Goal: Entertainment & Leisure: Consume media (video, audio)

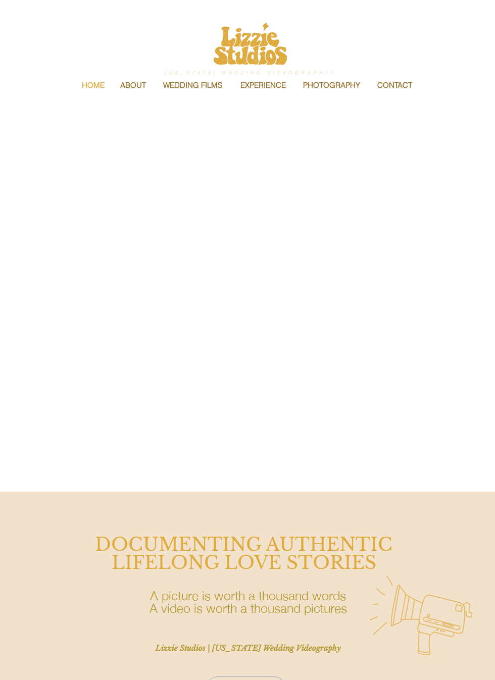
click at [213, 82] on p "WEDDING FILMS" at bounding box center [192, 85] width 69 height 21
click at [216, 90] on p "WEDDING FILMS" at bounding box center [192, 85] width 69 height 21
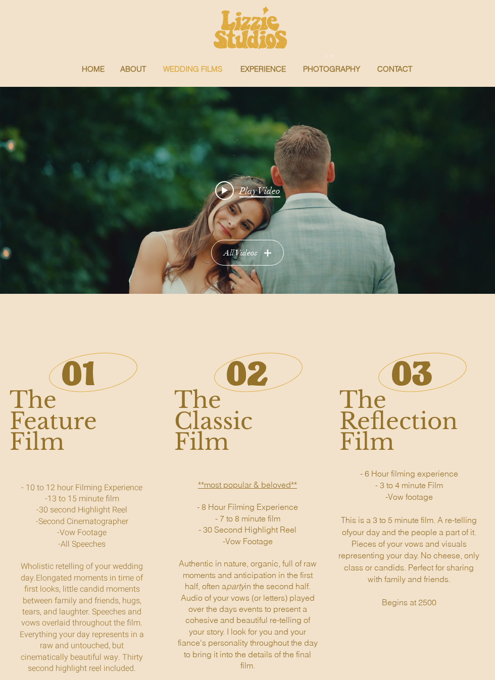
scroll to position [10, 0]
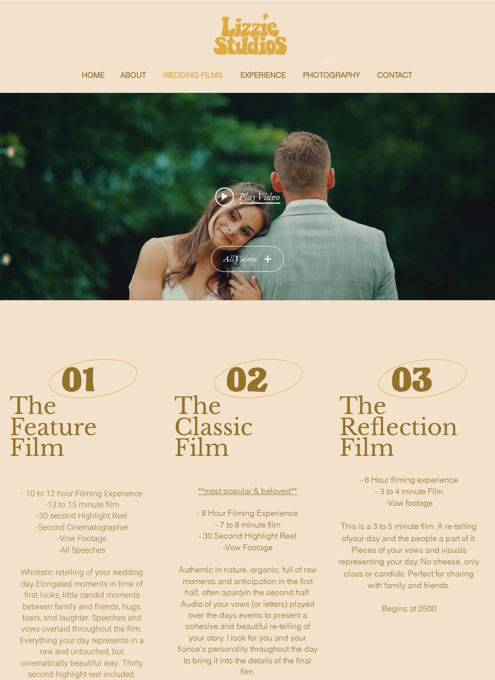
click at [270, 194] on span "Play Video" at bounding box center [259, 197] width 41 height 12
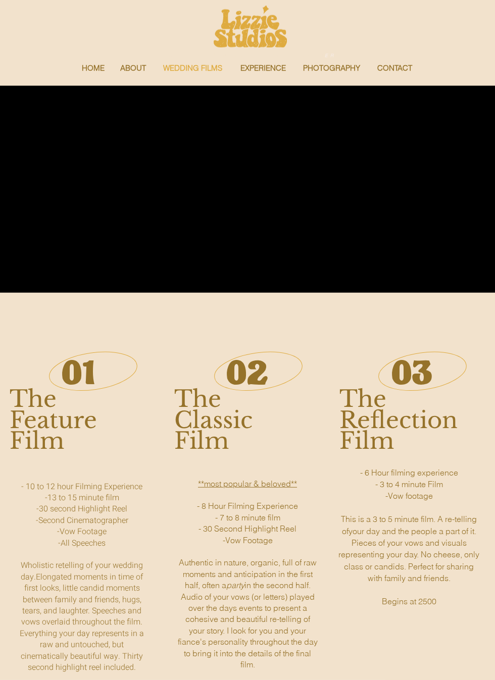
scroll to position [18, 0]
click at [465, 189] on button "Next video" at bounding box center [458, 188] width 19 height 25
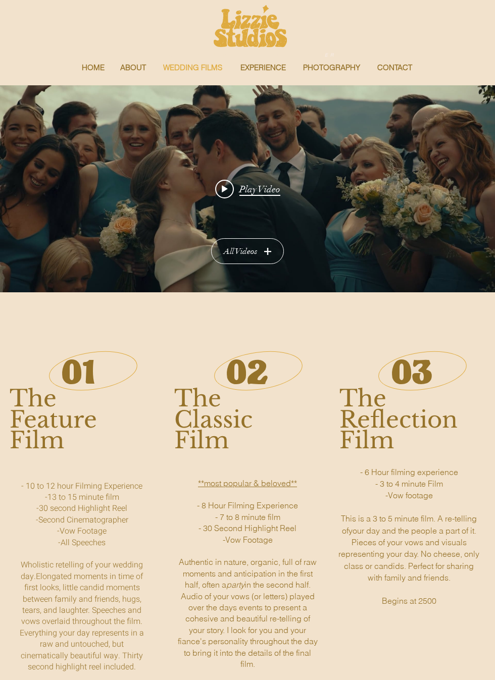
click at [471, 186] on div "Play Video" at bounding box center [247, 161] width 465 height 153
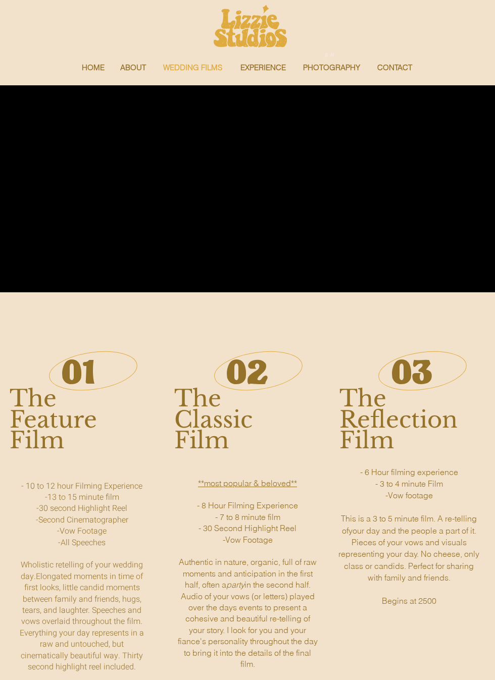
click at [457, 188] on icon "Next video" at bounding box center [458, 190] width 9 height 18
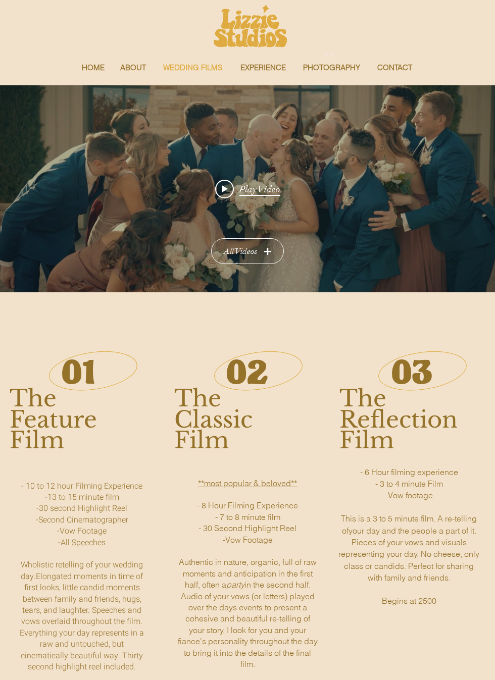
click at [459, 193] on icon "Next video" at bounding box center [458, 190] width 9 height 18
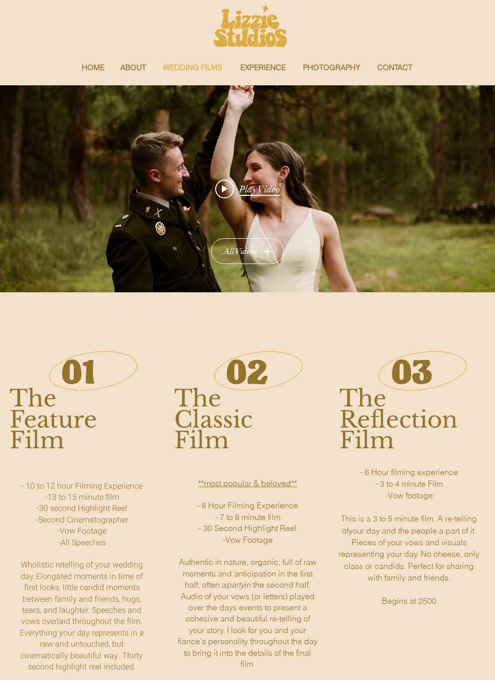
click at [268, 253] on span "main content" at bounding box center [267, 251] width 7 height 8
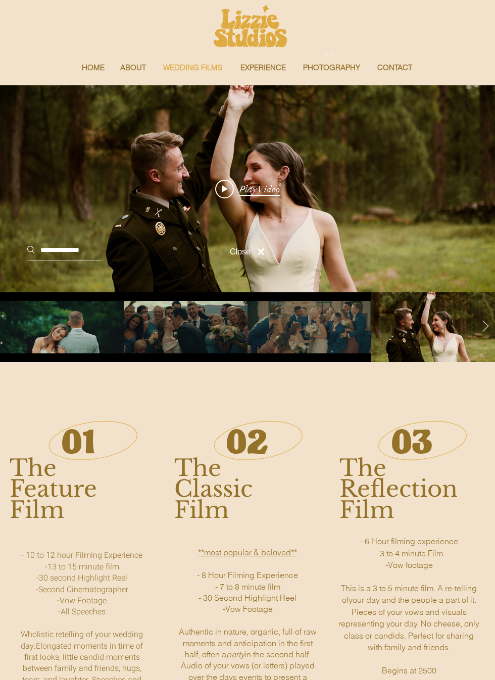
click at [465, 198] on button "Next video" at bounding box center [458, 188] width 19 height 25
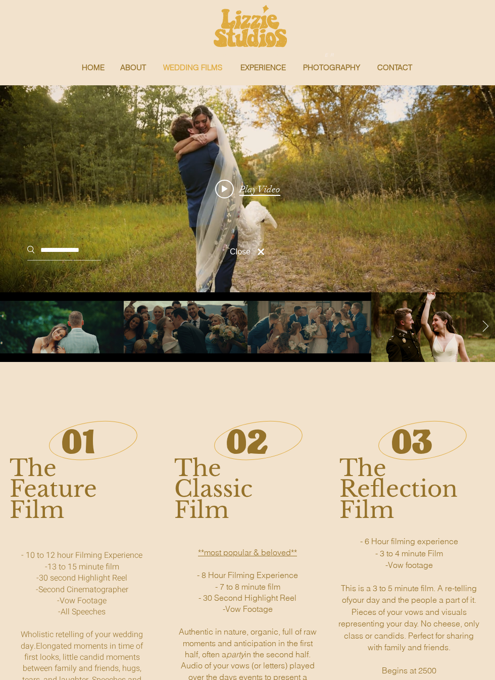
click at [274, 187] on span "Play Video" at bounding box center [259, 190] width 41 height 12
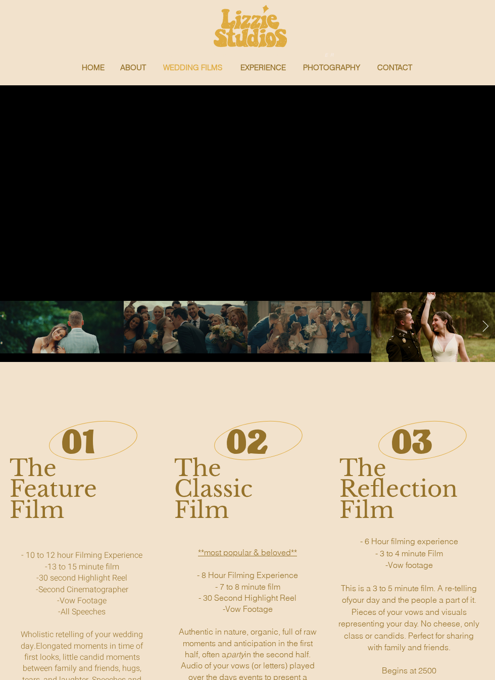
scroll to position [17, 0]
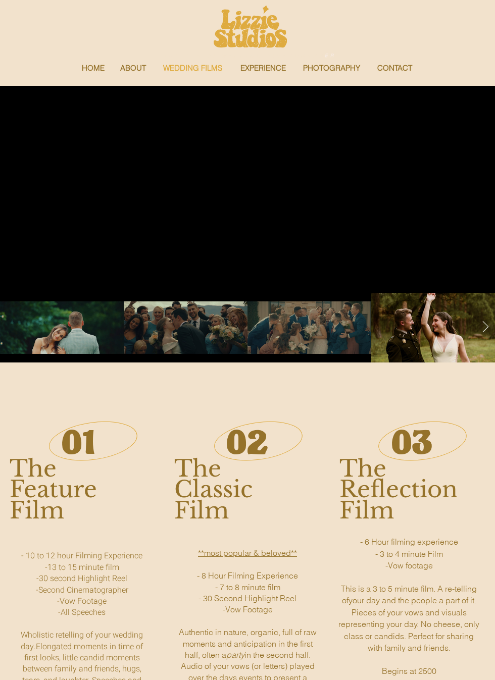
click at [454, 194] on icon "Next video" at bounding box center [458, 191] width 9 height 18
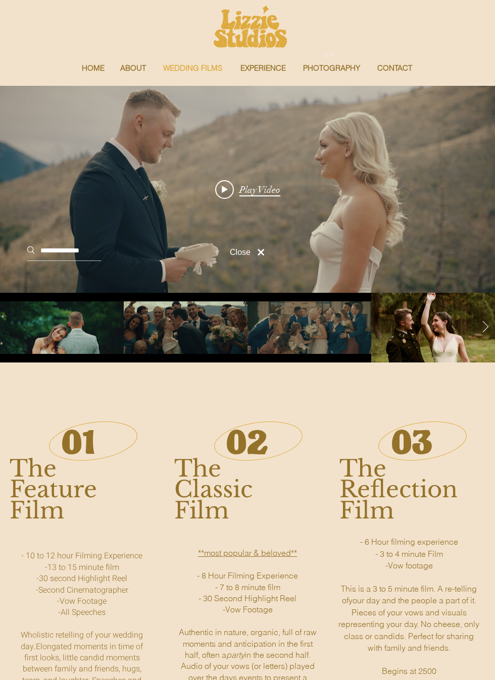
click at [357, 239] on div "Play Video" at bounding box center [247, 189] width 495 height 207
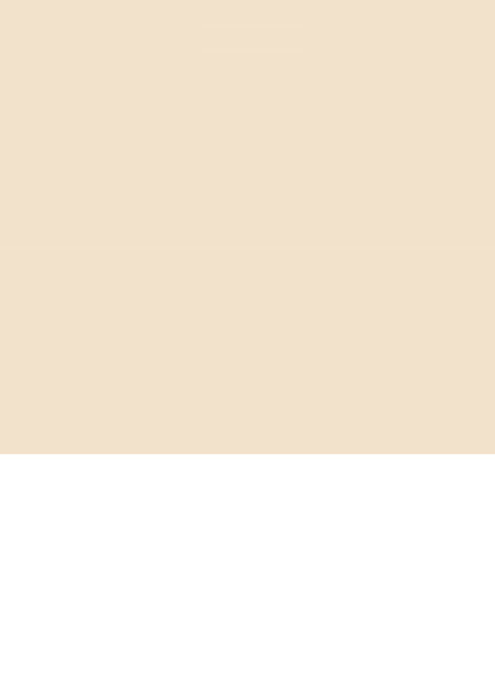
scroll to position [1680, 0]
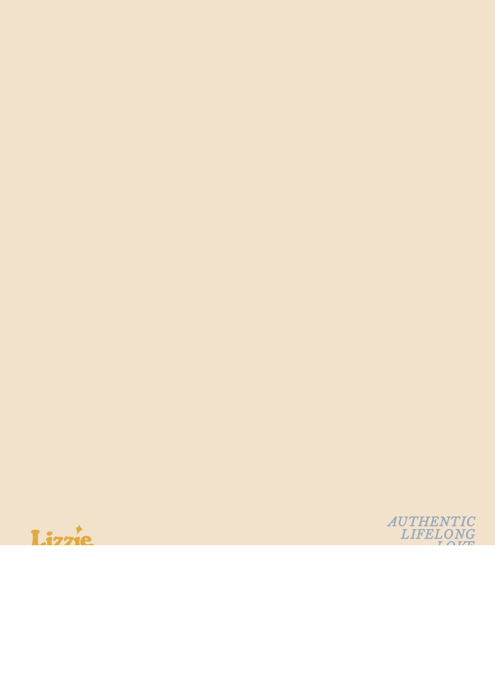
click at [413, 438] on div "AUTHENTIC LIFELONG LOVE Wedding Films | Other Studio Stuff Booking Now! | Email…" at bounding box center [247, 356] width 495 height 764
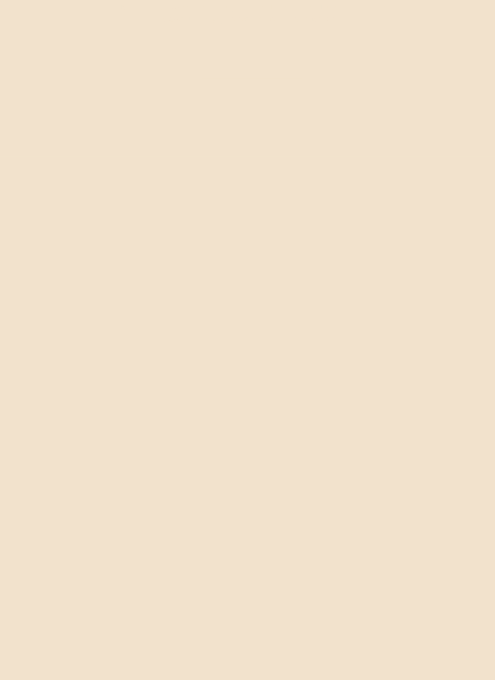
scroll to position [1498, 0]
